Goal: Transaction & Acquisition: Purchase product/service

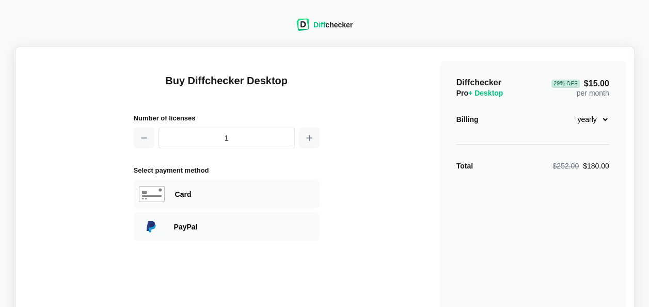
click at [594, 118] on select "monthly yearly" at bounding box center [587, 119] width 44 height 18
click at [565, 110] on select "monthly yearly" at bounding box center [587, 119] width 44 height 18
click at [573, 115] on select "monthly yearly" at bounding box center [587, 119] width 44 height 18
select select "desktop-yearly-180"
click at [565, 110] on select "monthly yearly" at bounding box center [587, 119] width 44 height 18
